Goal: Information Seeking & Learning: Find contact information

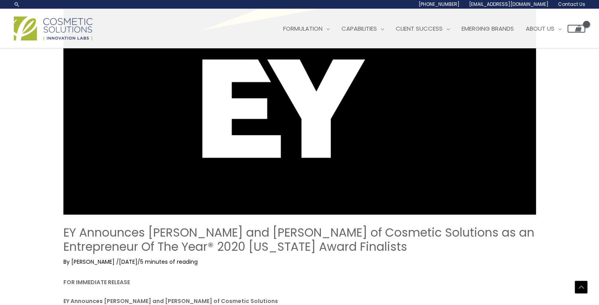
scroll to position [160, 0]
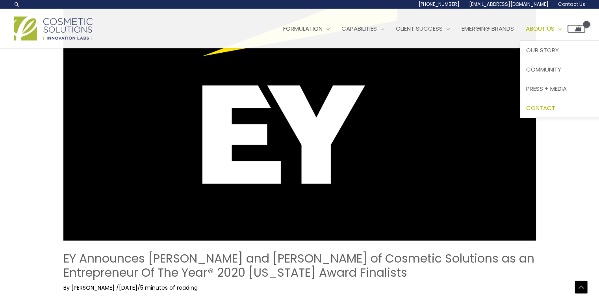
click at [553, 110] on span "Contact" at bounding box center [540, 108] width 29 height 8
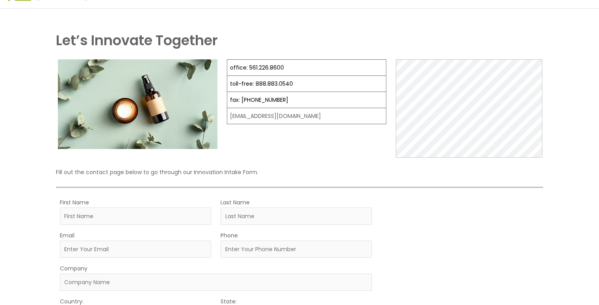
scroll to position [39, 0]
drag, startPoint x: 290, startPoint y: 66, endPoint x: 248, endPoint y: 66, distance: 42.5
click at [248, 66] on td "office: 561.226.8600" at bounding box center [306, 68] width 159 height 16
copy link "561.226.8600"
